Goal: Find specific page/section: Find specific page/section

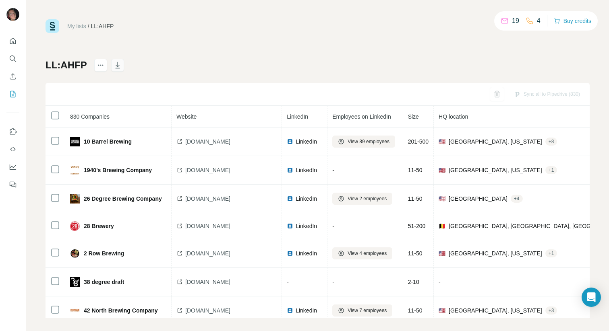
click at [118, 62] on icon "button" at bounding box center [118, 65] width 8 height 8
click at [12, 95] on icon "My lists" at bounding box center [14, 93] width 4 height 5
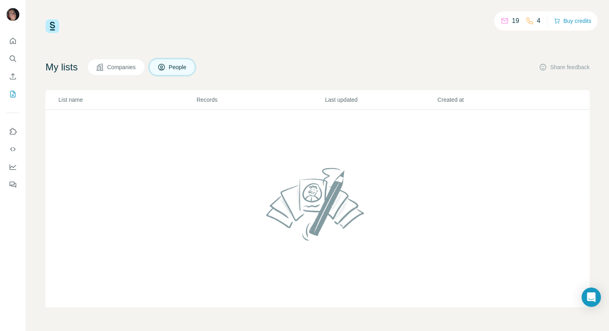
click at [118, 60] on button "Companies" at bounding box center [116, 67] width 58 height 17
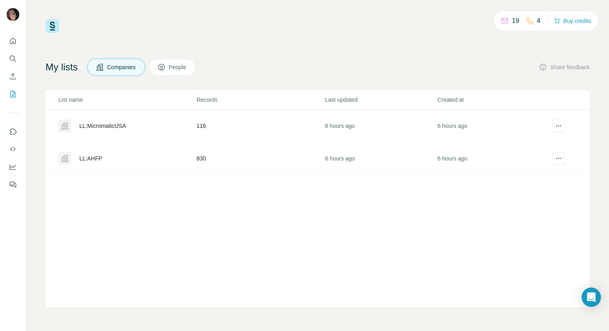
click at [121, 128] on div "LL:MicromaticUSA" at bounding box center [102, 126] width 47 height 8
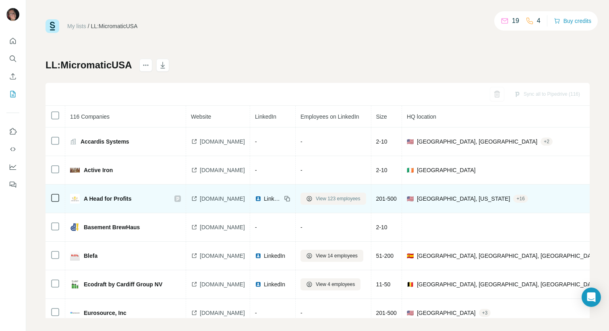
click at [344, 200] on span "View 123 employees" at bounding box center [338, 198] width 45 height 7
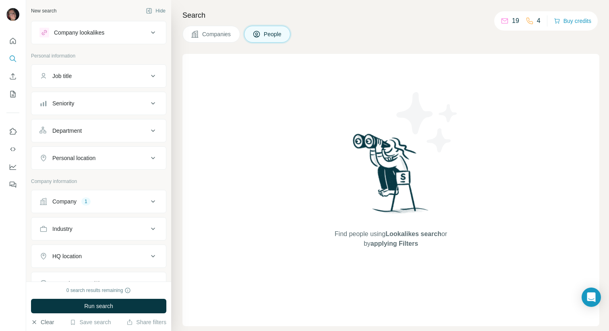
click at [42, 324] on button "Clear" at bounding box center [42, 323] width 23 height 8
